Goal: Find specific page/section: Find specific page/section

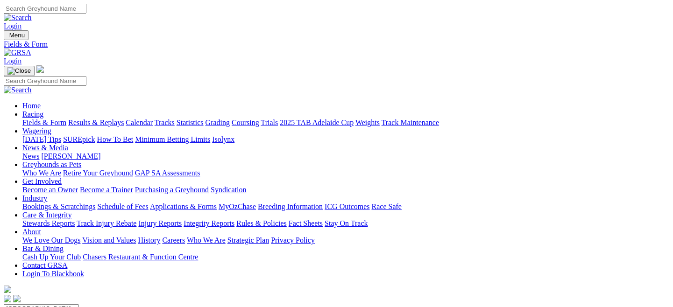
click at [46, 119] on link "Fields & Form" at bounding box center [44, 123] width 44 height 8
click at [79, 305] on select "South Australia New South Wales Northern Territory Queensland Tasmania Victoria…" at bounding box center [41, 309] width 75 height 9
select select "QLD"
click at [44, 305] on select "South Australia New South Wales Northern Territory Queensland Tasmania Victoria…" at bounding box center [41, 309] width 75 height 9
